Goal: Check status: Check status

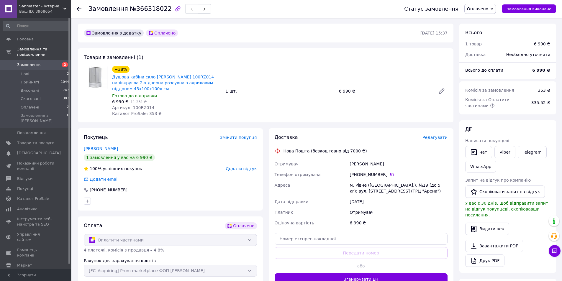
click at [219, 119] on div "Замовлення з додатку Оплачено [DATE] 15:37 Товари в замовленні (1) −38% Душова …" at bounding box center [265, 219] width 381 height 390
click at [238, 120] on div "Замовлення з додатку Оплачено 12.10.2025 • 15:37 Товари в замовленні (1) −38% Д…" at bounding box center [265, 219] width 381 height 390
click at [39, 62] on span "Замовлення" at bounding box center [35, 64] width 37 height 5
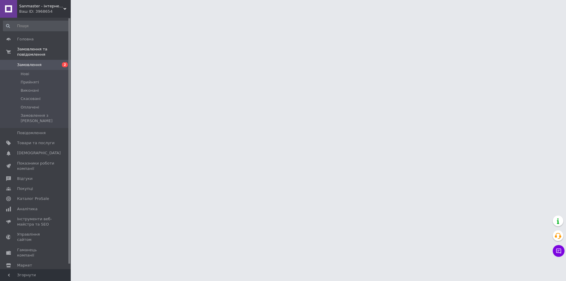
click at [25, 62] on span "Замовлення" at bounding box center [29, 64] width 24 height 5
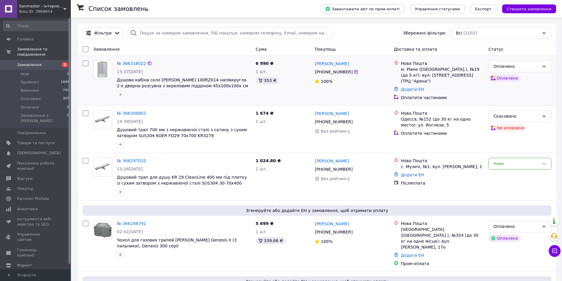
click at [262, 93] on div "6 990 ₴ 1 шт. 353 ₴" at bounding box center [282, 80] width 59 height 45
click at [284, 98] on div "6 990 ₴ 1 шт. 353 ₴" at bounding box center [282, 80] width 59 height 45
click at [279, 137] on div "1 674 ₴ 1 шт." at bounding box center [282, 129] width 59 height 42
click at [287, 73] on div "1 шт." at bounding box center [283, 72] width 55 height 6
drag, startPoint x: 293, startPoint y: 120, endPoint x: 294, endPoint y: 82, distance: 37.8
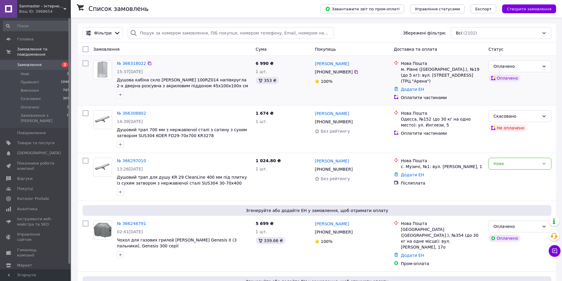
click at [293, 119] on div "1 шт." at bounding box center [283, 122] width 55 height 6
drag, startPoint x: 294, startPoint y: 82, endPoint x: 292, endPoint y: 118, distance: 36.3
click at [294, 82] on div "353 ₴" at bounding box center [283, 80] width 55 height 7
drag, startPoint x: 292, startPoint y: 119, endPoint x: 292, endPoint y: 112, distance: 6.2
click at [292, 119] on div "1 шт." at bounding box center [283, 122] width 55 height 6
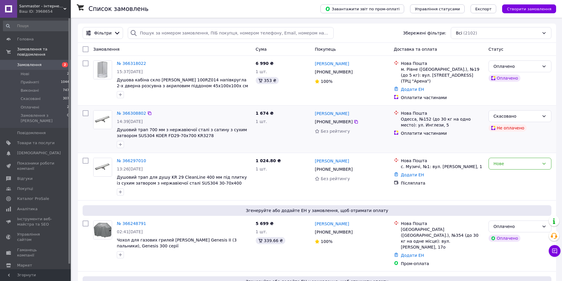
drag, startPoint x: 292, startPoint y: 87, endPoint x: 296, endPoint y: 122, distance: 35.0
click at [293, 91] on div "6 990 ₴ 1 шт. 353 ₴" at bounding box center [282, 80] width 59 height 45
click at [296, 118] on div "1 674 ₴ 1 шт." at bounding box center [282, 129] width 59 height 42
drag, startPoint x: 296, startPoint y: 85, endPoint x: 300, endPoint y: 118, distance: 33.6
click at [297, 92] on div "6 990 ₴ 1 шт. 353 ₴" at bounding box center [282, 80] width 59 height 45
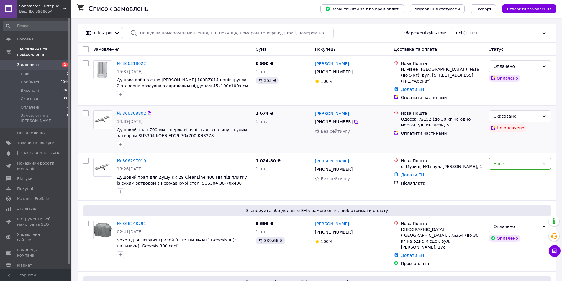
click at [300, 119] on div "1 674 ₴ 1 шт." at bounding box center [282, 129] width 59 height 42
drag, startPoint x: 302, startPoint y: 83, endPoint x: 302, endPoint y: 97, distance: 13.9
click at [302, 91] on div "6 990 ₴ 1 шт. 353 ₴" at bounding box center [282, 80] width 59 height 45
click at [299, 109] on div "1 674 ₴ 1 шт." at bounding box center [282, 129] width 59 height 42
drag, startPoint x: 300, startPoint y: 81, endPoint x: 302, endPoint y: 99, distance: 17.5
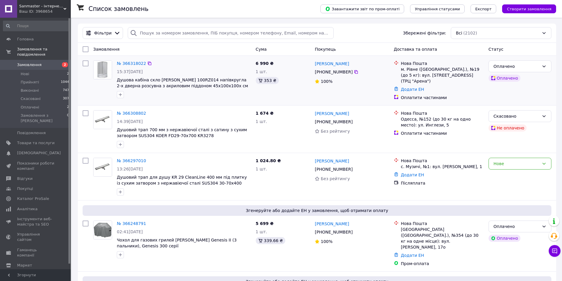
click at [300, 89] on div "6 990 ₴ 1 шт. 353 ₴" at bounding box center [282, 80] width 59 height 45
click at [303, 109] on div "1 674 ₴ 1 шт." at bounding box center [282, 129] width 59 height 42
drag, startPoint x: 303, startPoint y: 78, endPoint x: 303, endPoint y: 89, distance: 10.9
click at [303, 89] on div "6 990 ₴ 1 шт. 353 ₴" at bounding box center [282, 80] width 59 height 45
drag, startPoint x: 304, startPoint y: 107, endPoint x: 305, endPoint y: 99, distance: 7.7
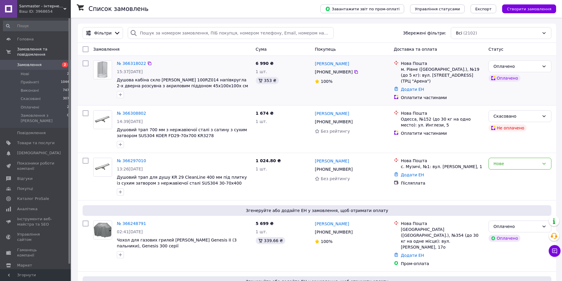
drag, startPoint x: 302, startPoint y: 125, endPoint x: 303, endPoint y: 104, distance: 21.9
click at [303, 119] on div "1 674 ₴ 1 шт." at bounding box center [282, 129] width 59 height 42
click at [304, 78] on div "353 ₴" at bounding box center [283, 80] width 55 height 7
drag, startPoint x: 307, startPoint y: 118, endPoint x: 296, endPoint y: 71, distance: 48.1
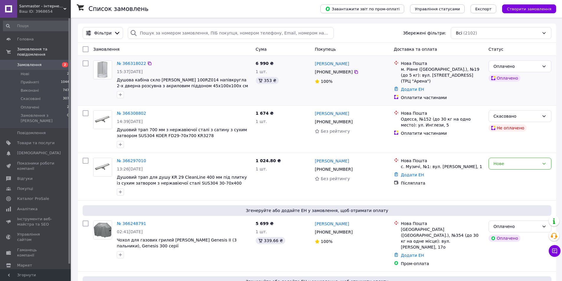
click at [306, 113] on div "1 674 ₴ 1 шт." at bounding box center [282, 129] width 59 height 42
click at [296, 71] on div "1 шт." at bounding box center [283, 72] width 55 height 6
click at [23, 62] on span "Замовлення" at bounding box center [29, 64] width 24 height 5
click at [295, 180] on div "1 024.80 ₴ 1 шт." at bounding box center [282, 176] width 59 height 42
click at [295, 181] on div "1 024.80 ₴ 1 шт." at bounding box center [282, 176] width 59 height 42
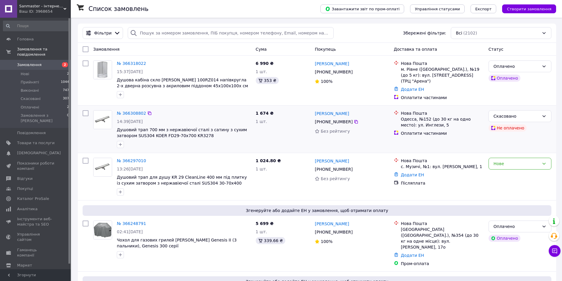
click at [285, 129] on div "1 674 ₴ 1 шт." at bounding box center [282, 129] width 59 height 42
click at [293, 86] on div "6 990 ₴ 1 шт. 353 ₴" at bounding box center [282, 80] width 59 height 45
click at [40, 62] on span "Замовлення" at bounding box center [35, 64] width 37 height 5
